Goal: Task Accomplishment & Management: Use online tool/utility

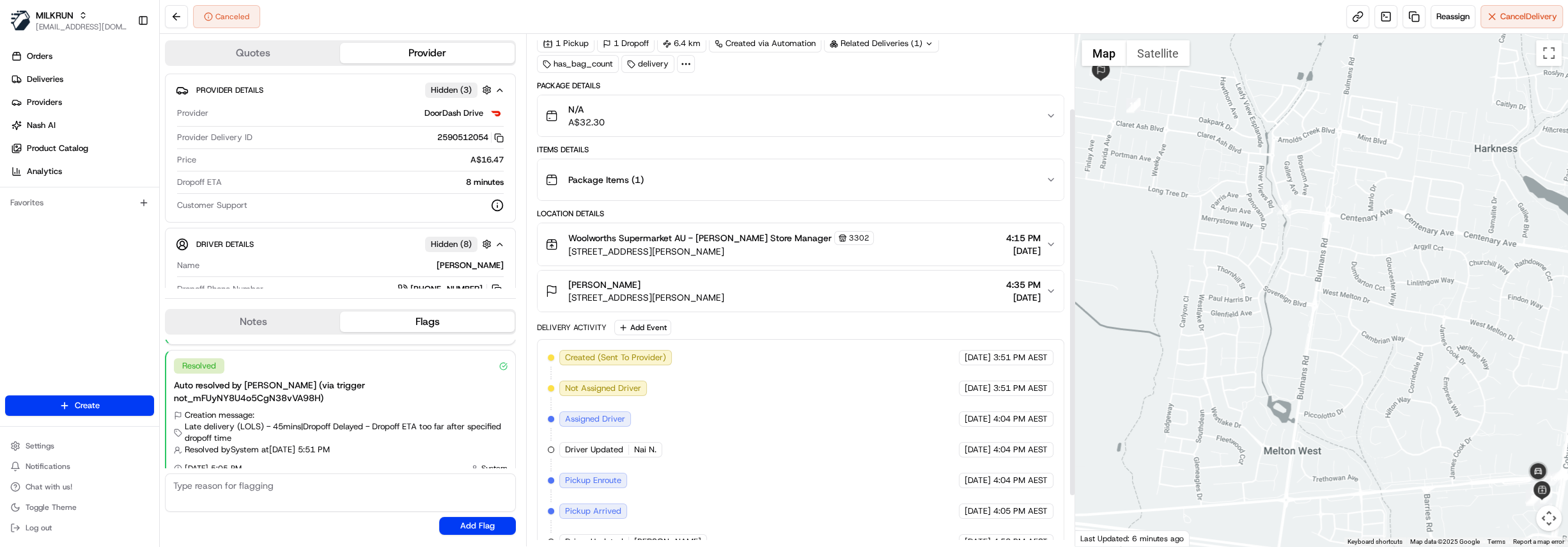
scroll to position [164, 0]
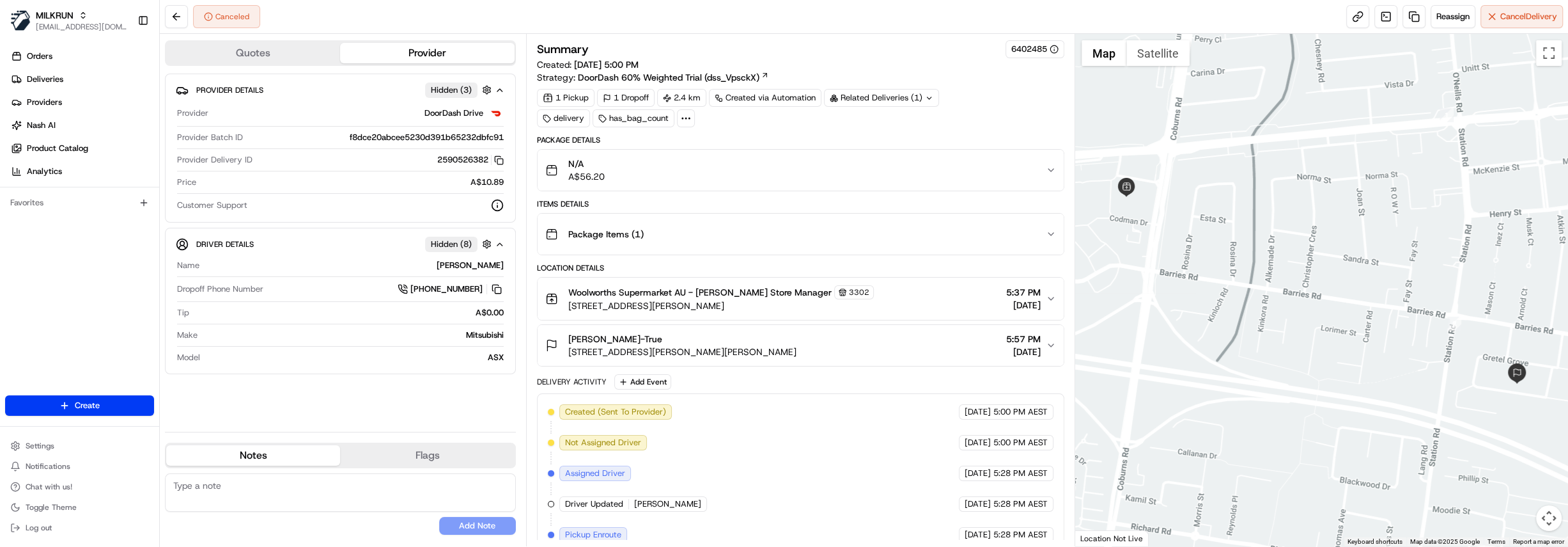
click at [869, 96] on div "Related Deliveries (1)" at bounding box center [881, 97] width 115 height 18
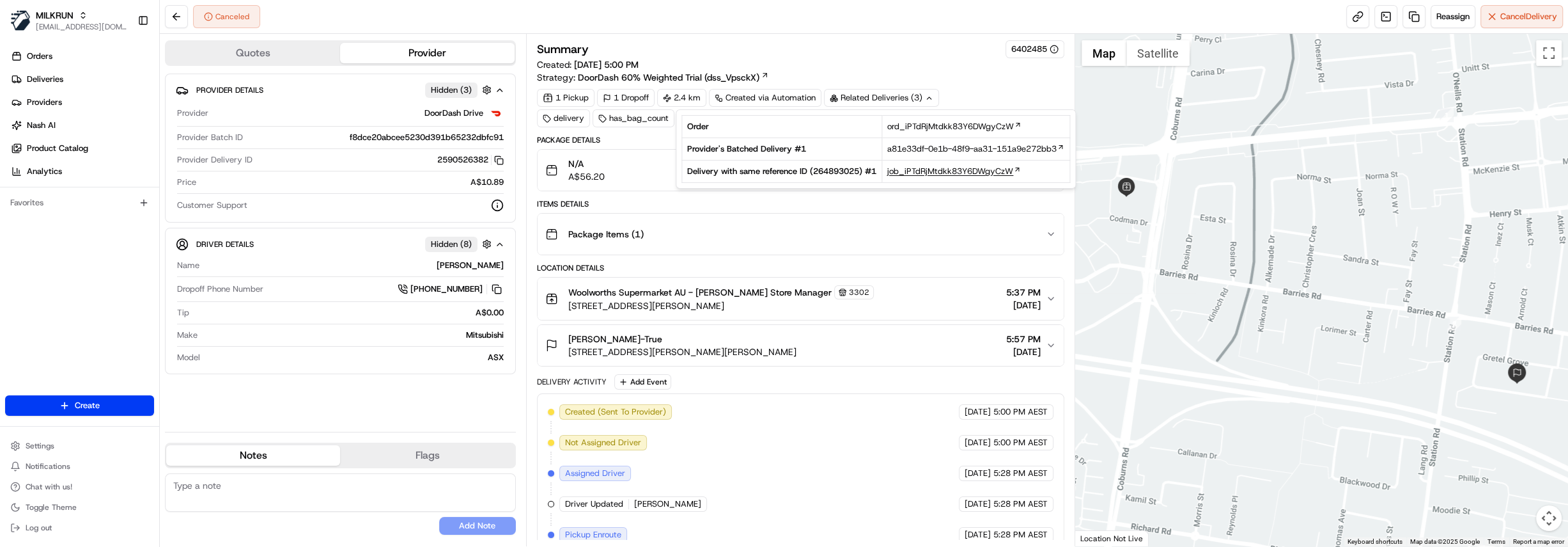
click at [947, 172] on span "job_iPTdRjMtdkk83Y6DWgyCzW" at bounding box center [950, 172] width 126 height 11
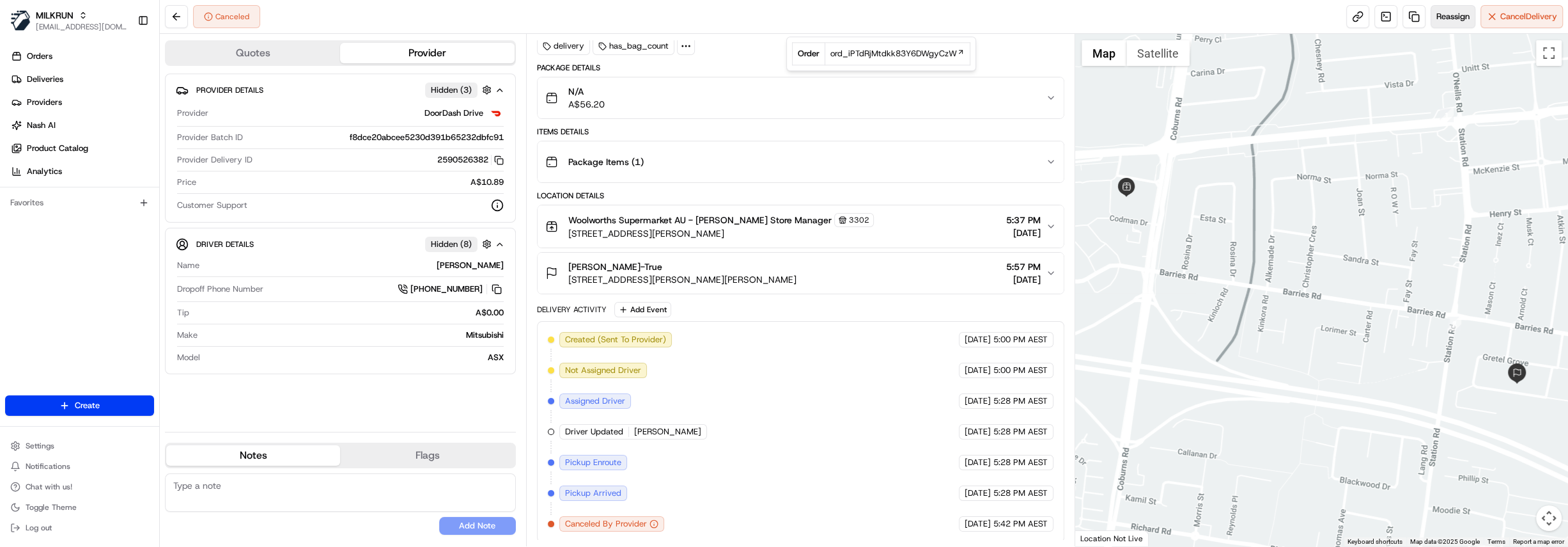
click at [1452, 22] on button "Reassign" at bounding box center [1452, 16] width 45 height 23
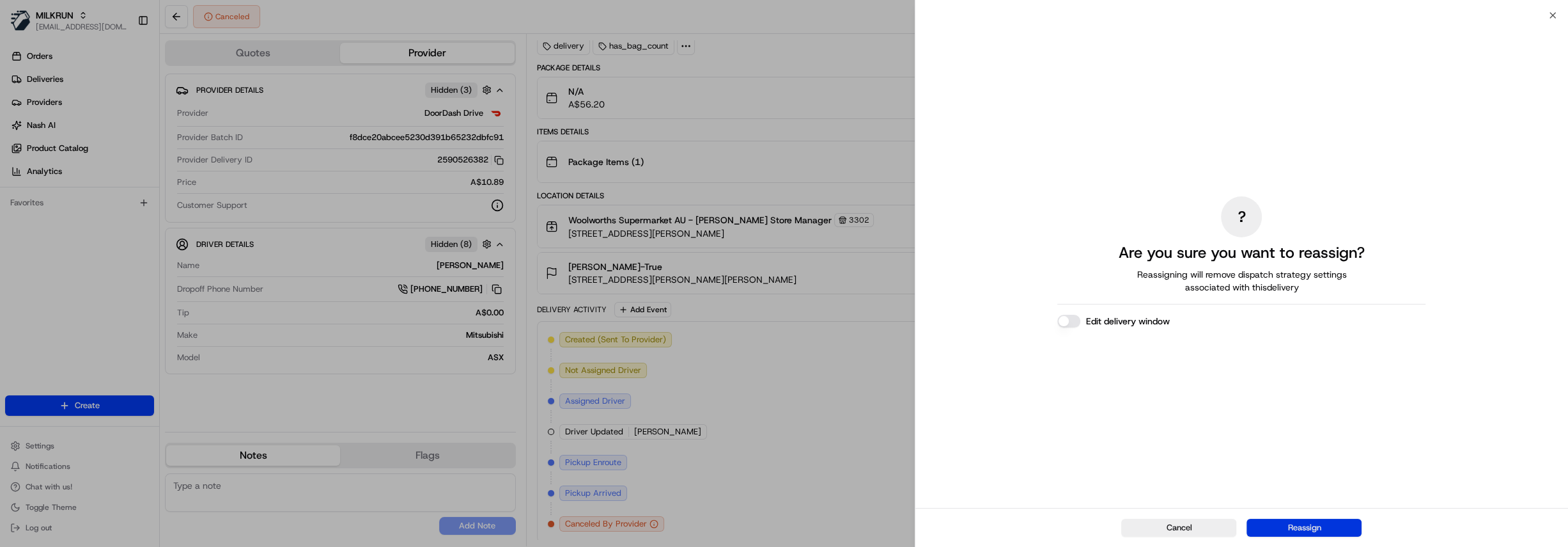
click at [1315, 531] on button "Reassign" at bounding box center [1303, 527] width 115 height 18
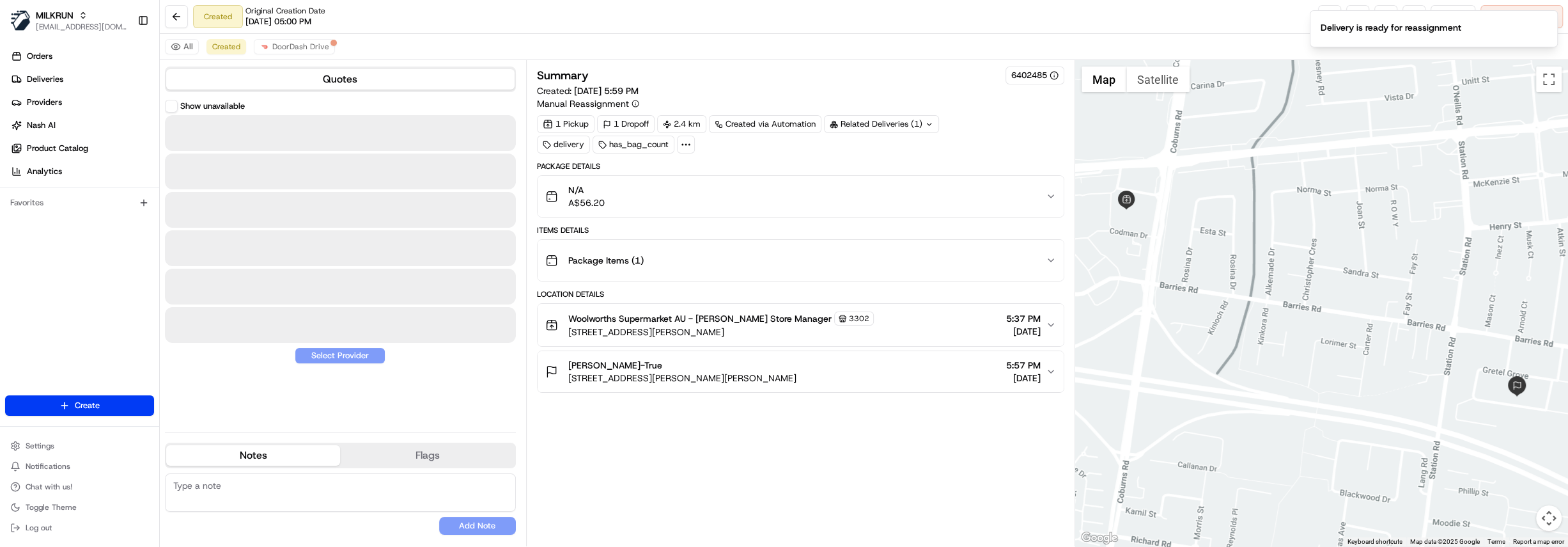
scroll to position [0, 0]
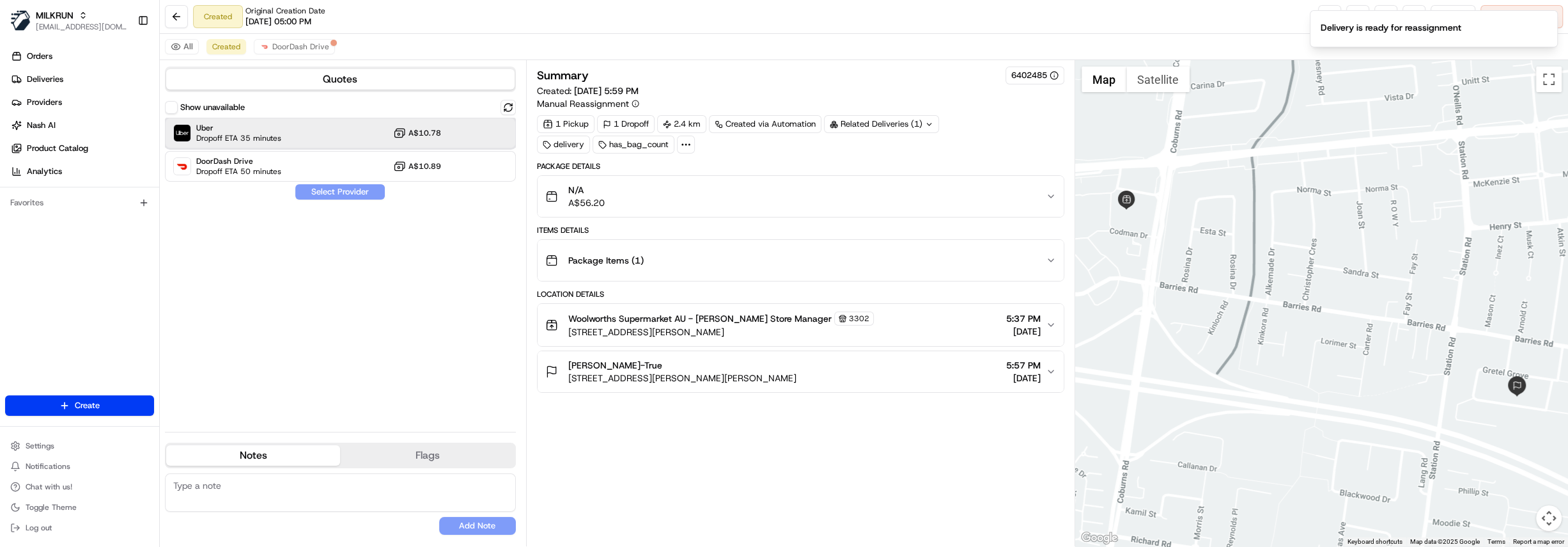
click at [323, 135] on div "Uber Dropoff ETA 35 minutes A$10.78" at bounding box center [340, 132] width 351 height 30
click at [348, 193] on button "Assign Provider" at bounding box center [339, 192] width 90 height 15
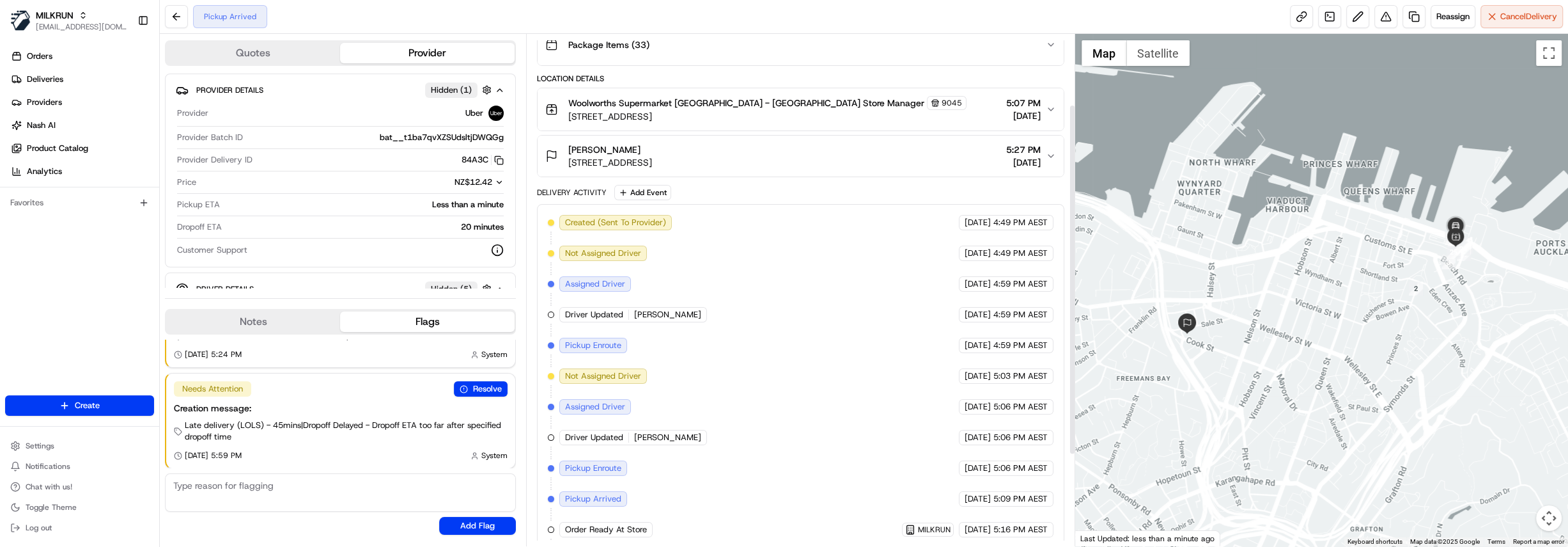
scroll to position [235, 0]
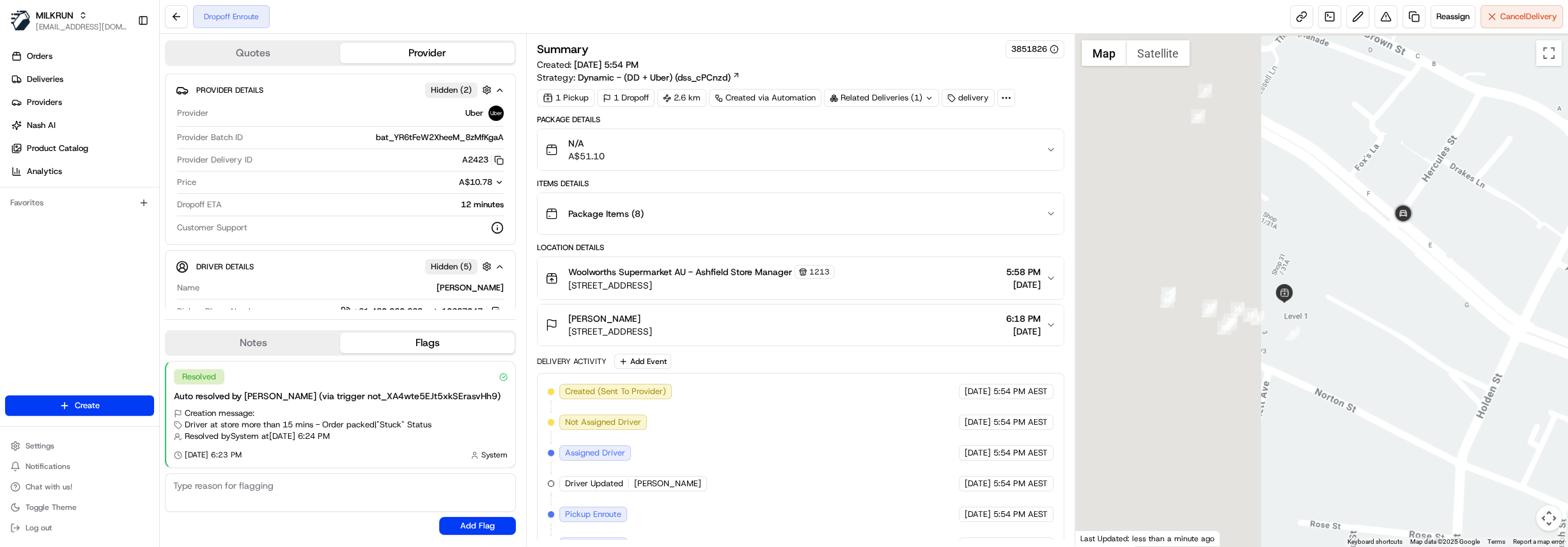
drag, startPoint x: 1123, startPoint y: 224, endPoint x: 1479, endPoint y: 246, distance: 356.7
click at [1479, 246] on div at bounding box center [1320, 290] width 493 height 512
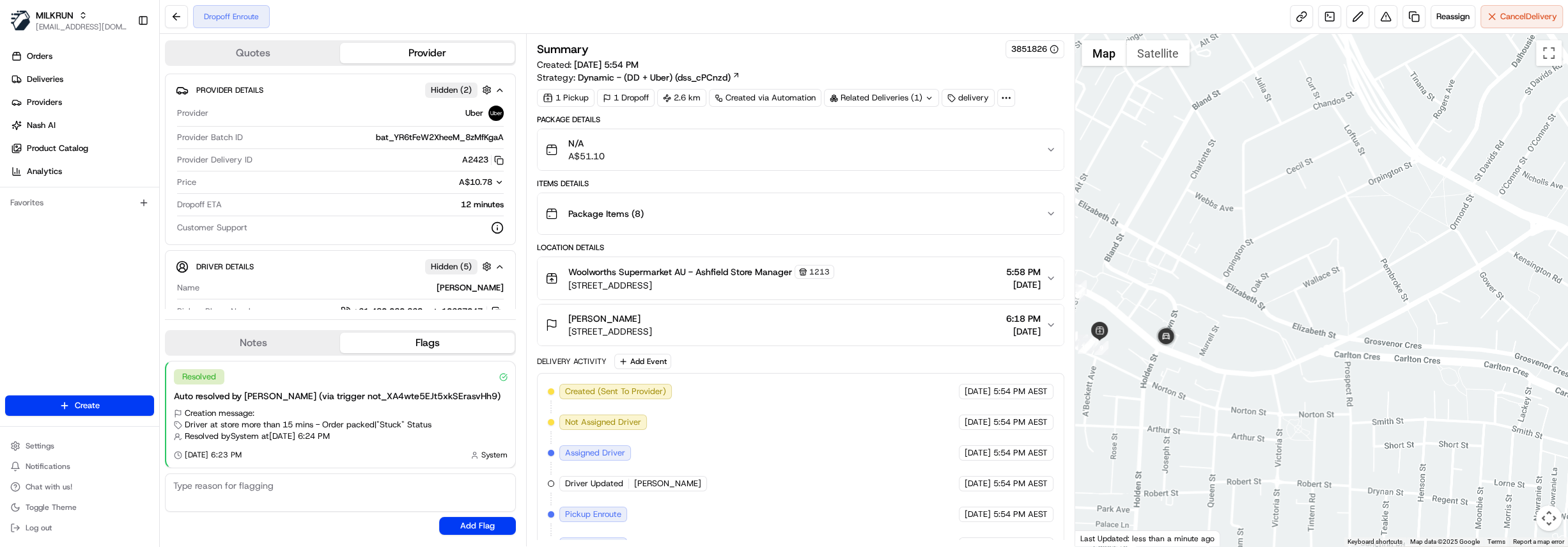
drag, startPoint x: 1385, startPoint y: 416, endPoint x: 1175, endPoint y: 372, distance: 214.6
click at [1175, 372] on div at bounding box center [1320, 290] width 493 height 512
